Goal: Transaction & Acquisition: Purchase product/service

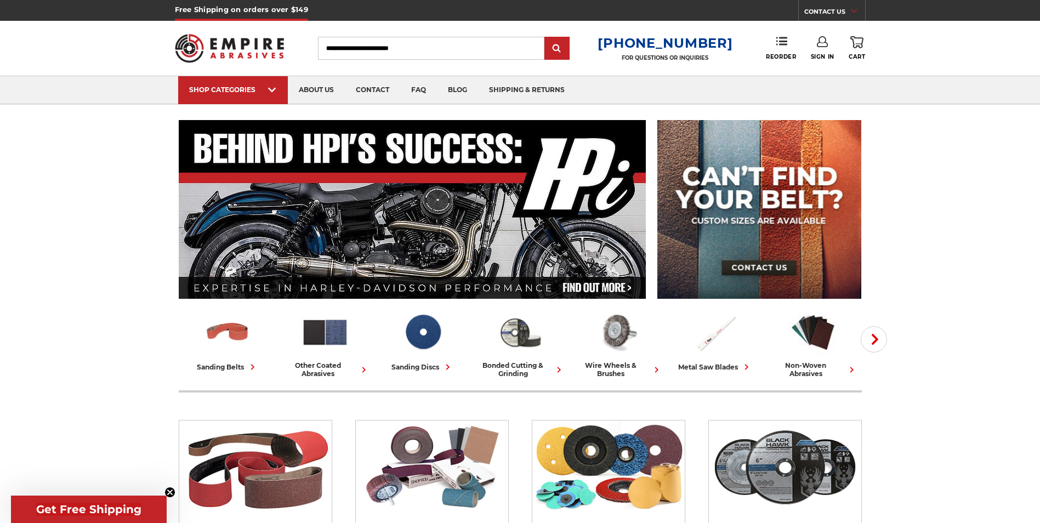
click at [402, 49] on input "Search" at bounding box center [431, 48] width 226 height 23
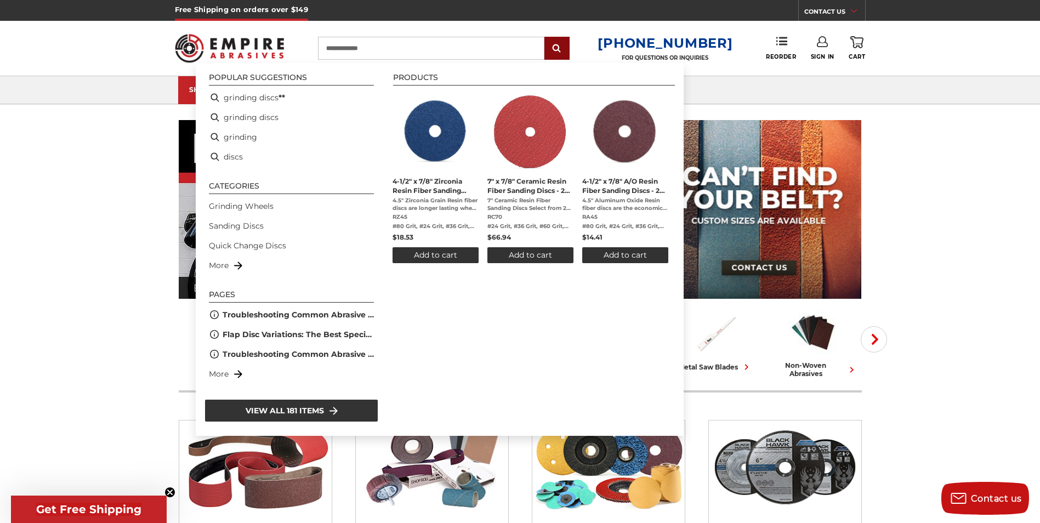
type input "**********"
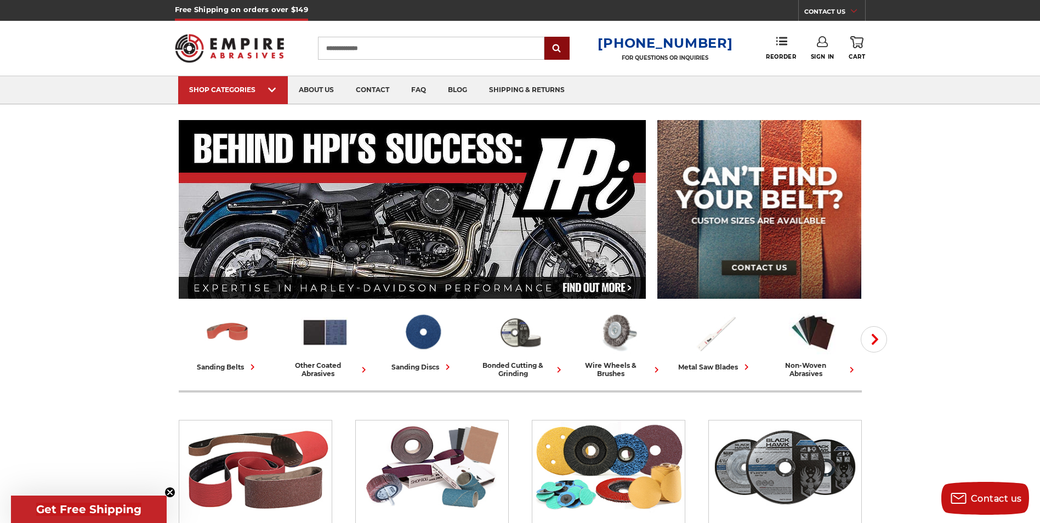
click at [568, 50] on input "submit" at bounding box center [557, 49] width 22 height 22
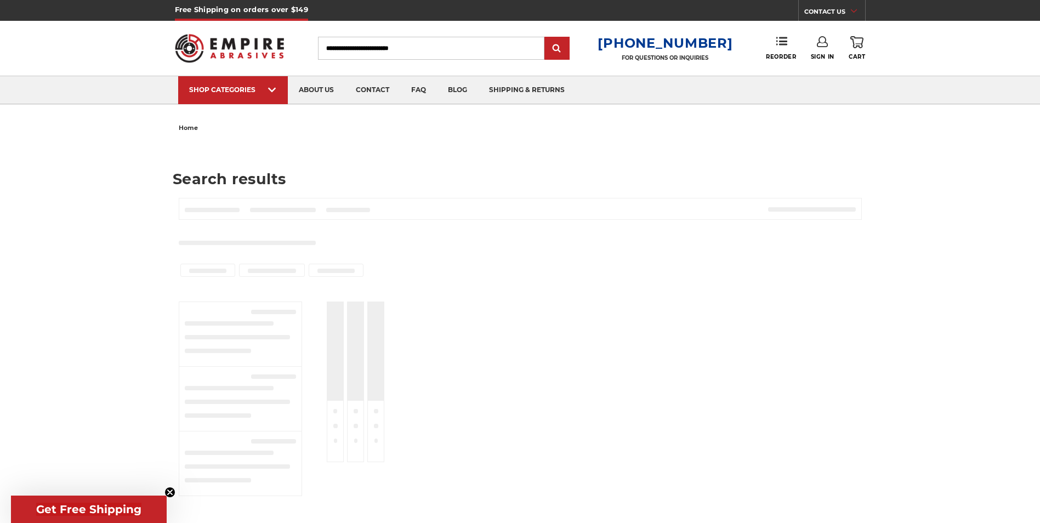
type input "**********"
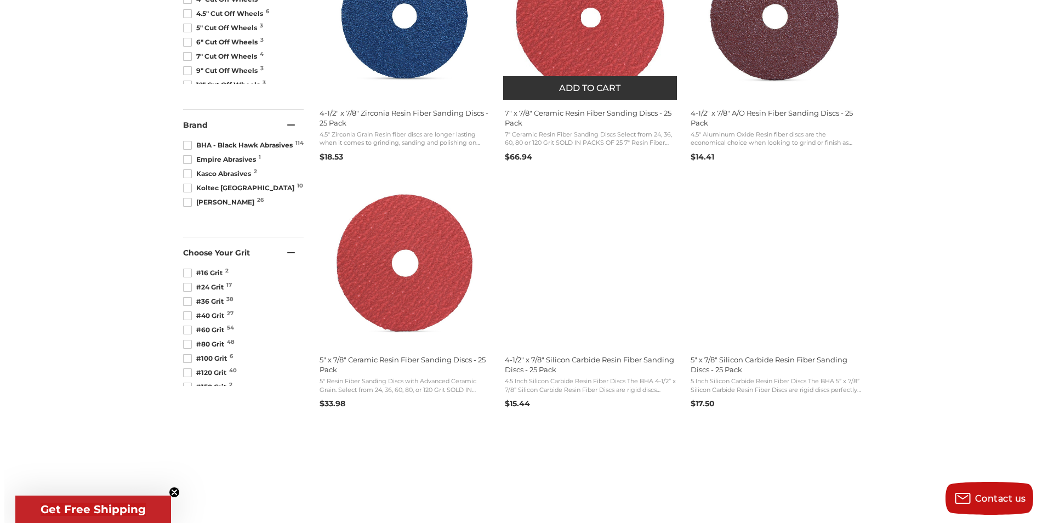
scroll to position [658, 0]
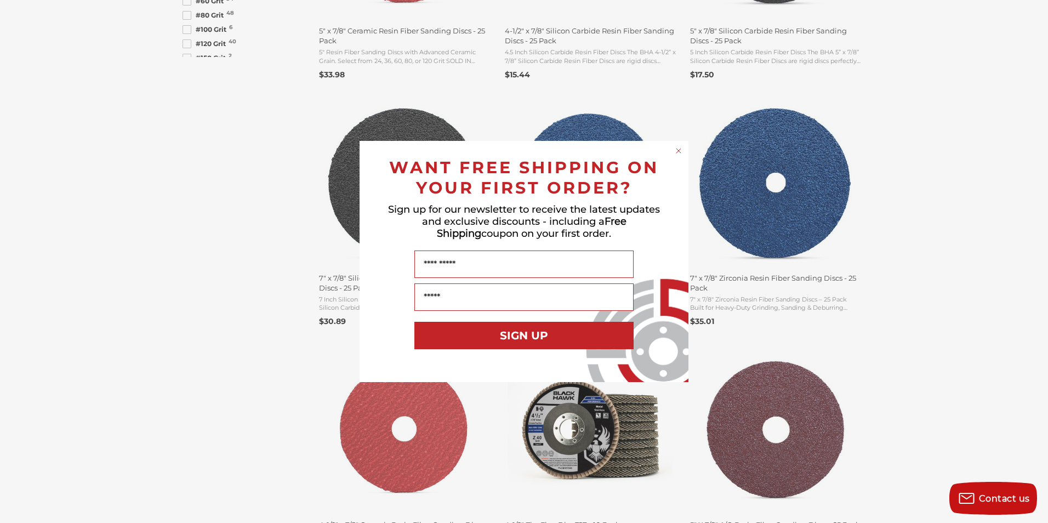
click at [677, 150] on circle "Close dialog" at bounding box center [679, 151] width 10 height 10
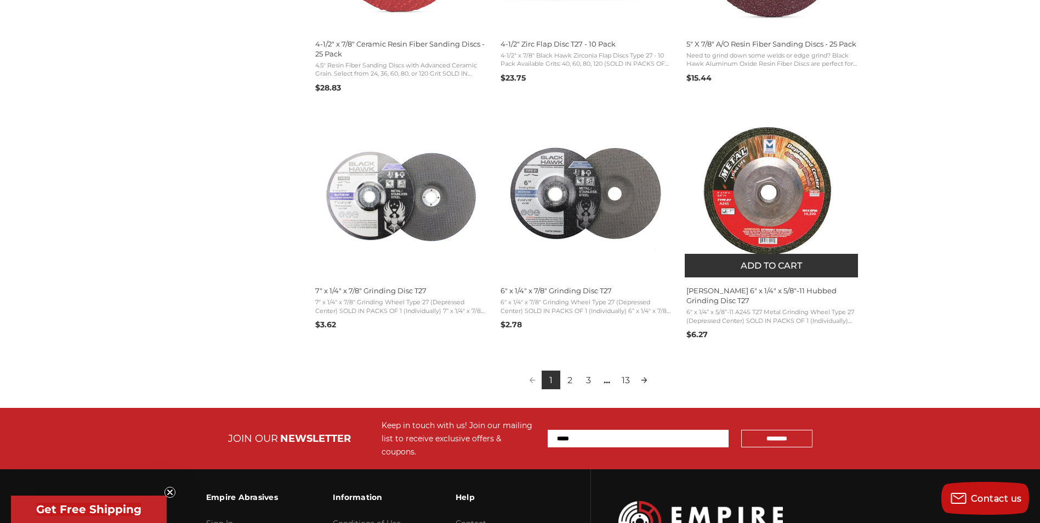
scroll to position [1151, 0]
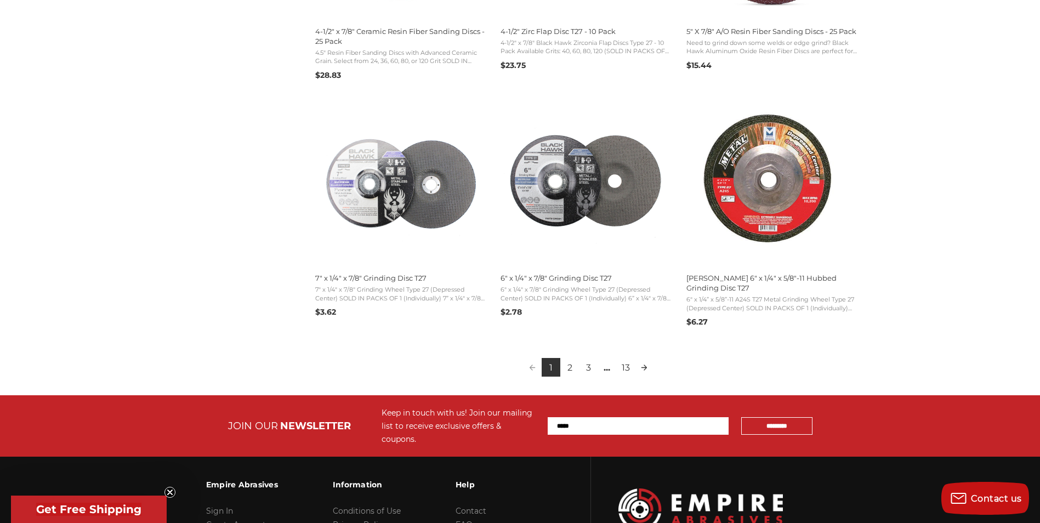
click at [642, 367] on link "Next page" at bounding box center [644, 367] width 19 height 19
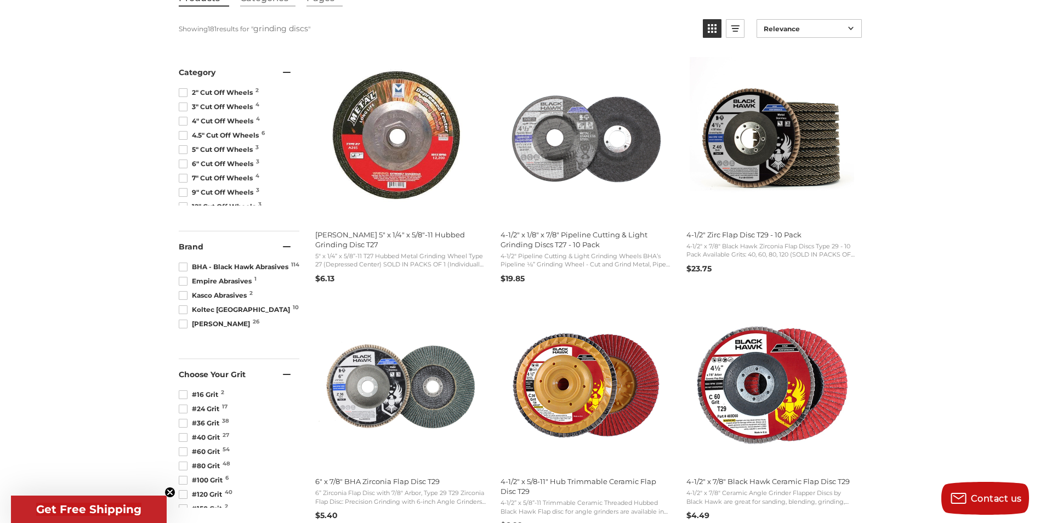
scroll to position [172, 0]
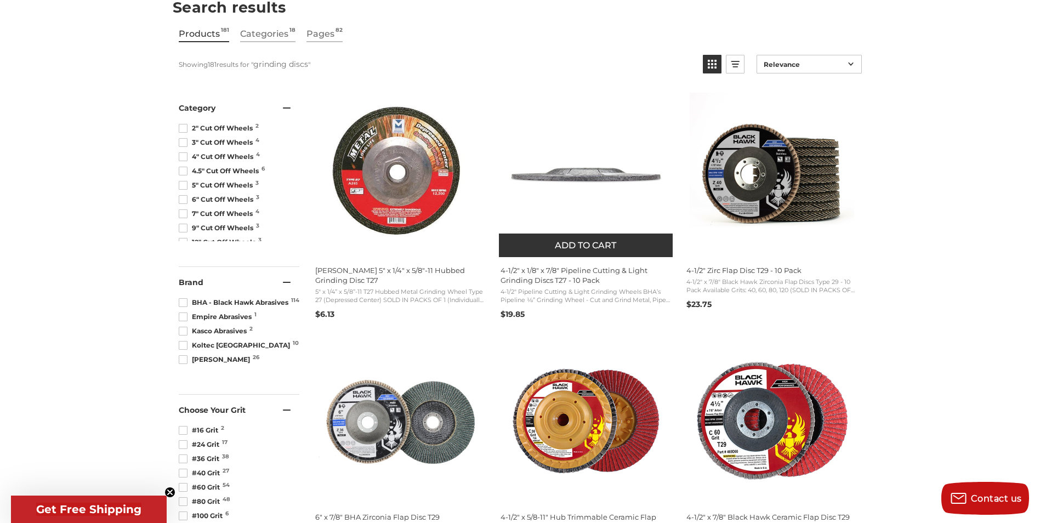
click at [584, 200] on img "4-1/2" at bounding box center [586, 175] width 164 height 164
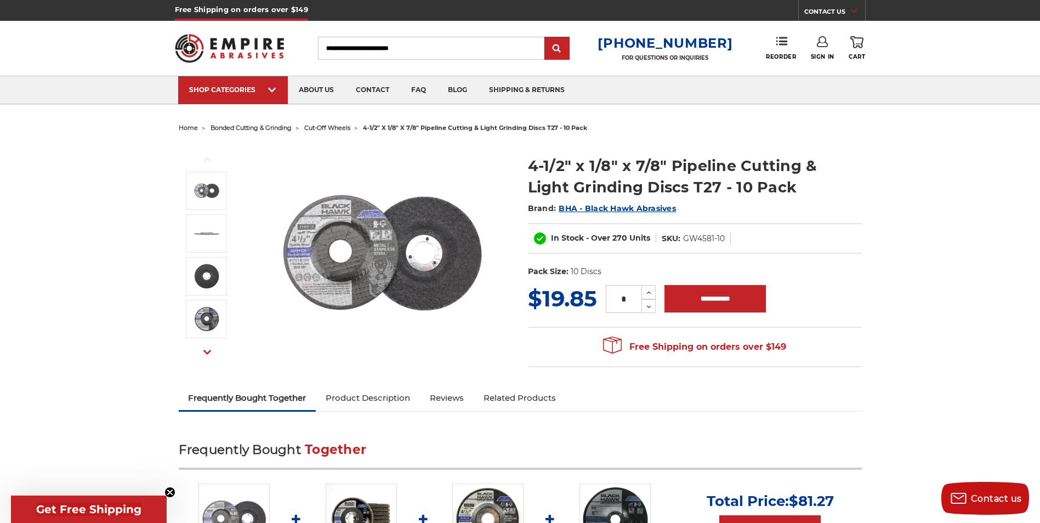
click at [425, 49] on input "Search" at bounding box center [431, 48] width 226 height 23
